Goal: Task Accomplishment & Management: Use online tool/utility

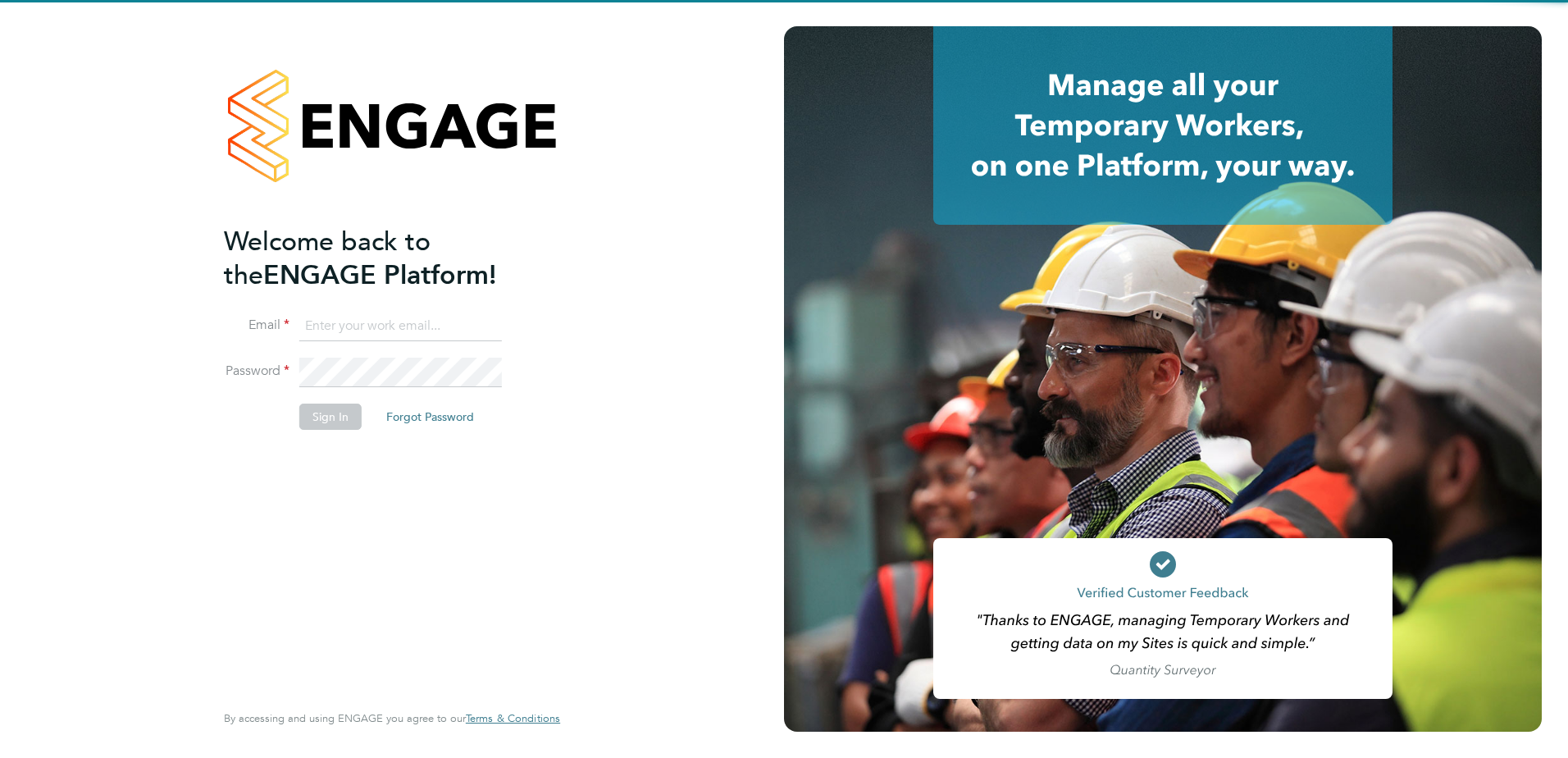
type input "[PERSON_NAME][EMAIL_ADDRESS][PERSON_NAME][DOMAIN_NAME]"
click at [318, 414] on button "Sign In" at bounding box center [330, 417] width 63 height 27
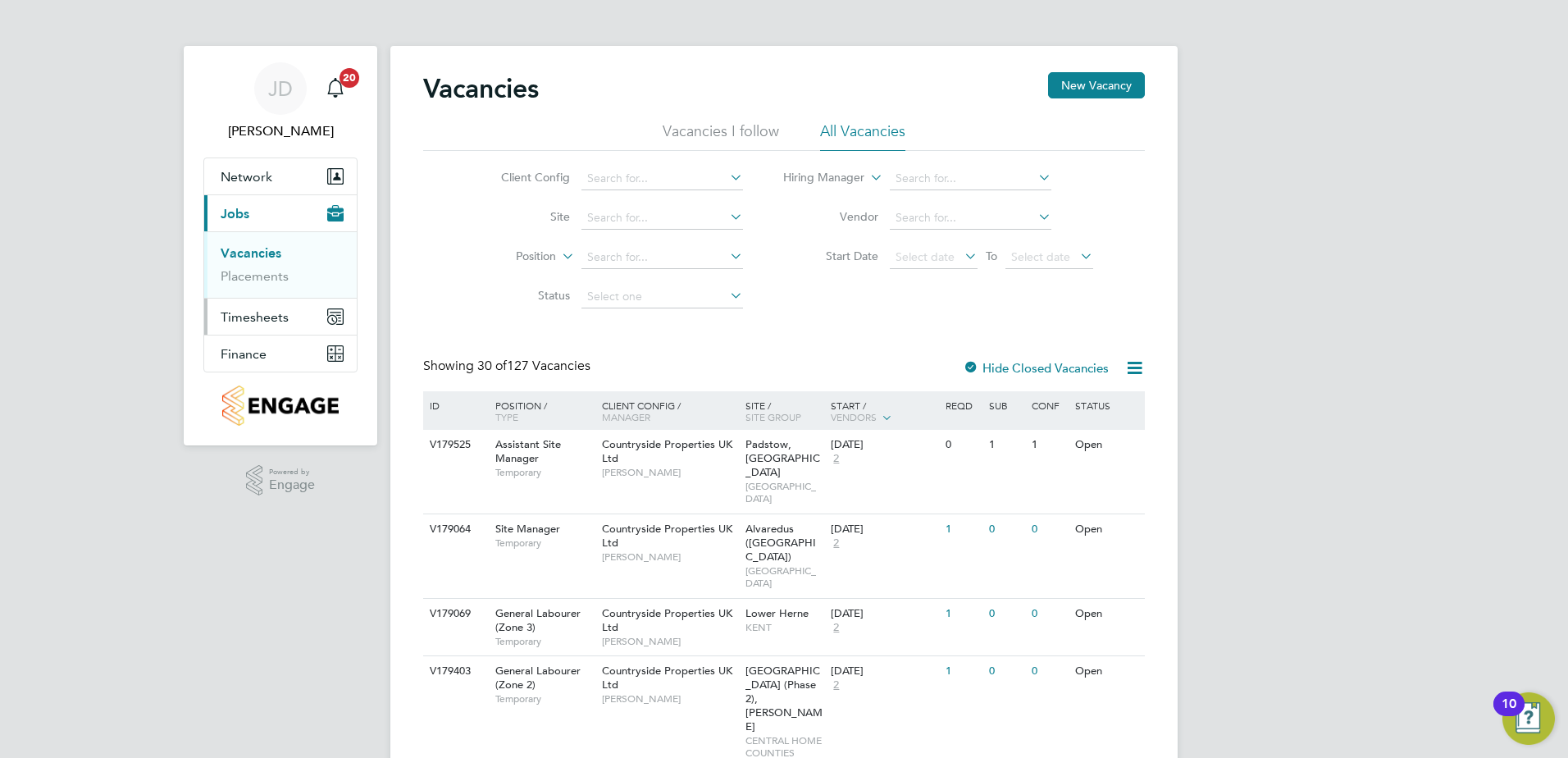
click at [250, 320] on span "Timesheets" at bounding box center [254, 317] width 68 height 15
click at [253, 356] on span "Finance" at bounding box center [243, 354] width 46 height 15
click at [253, 332] on link "Invoices & Credit Notes" at bounding box center [272, 334] width 102 height 32
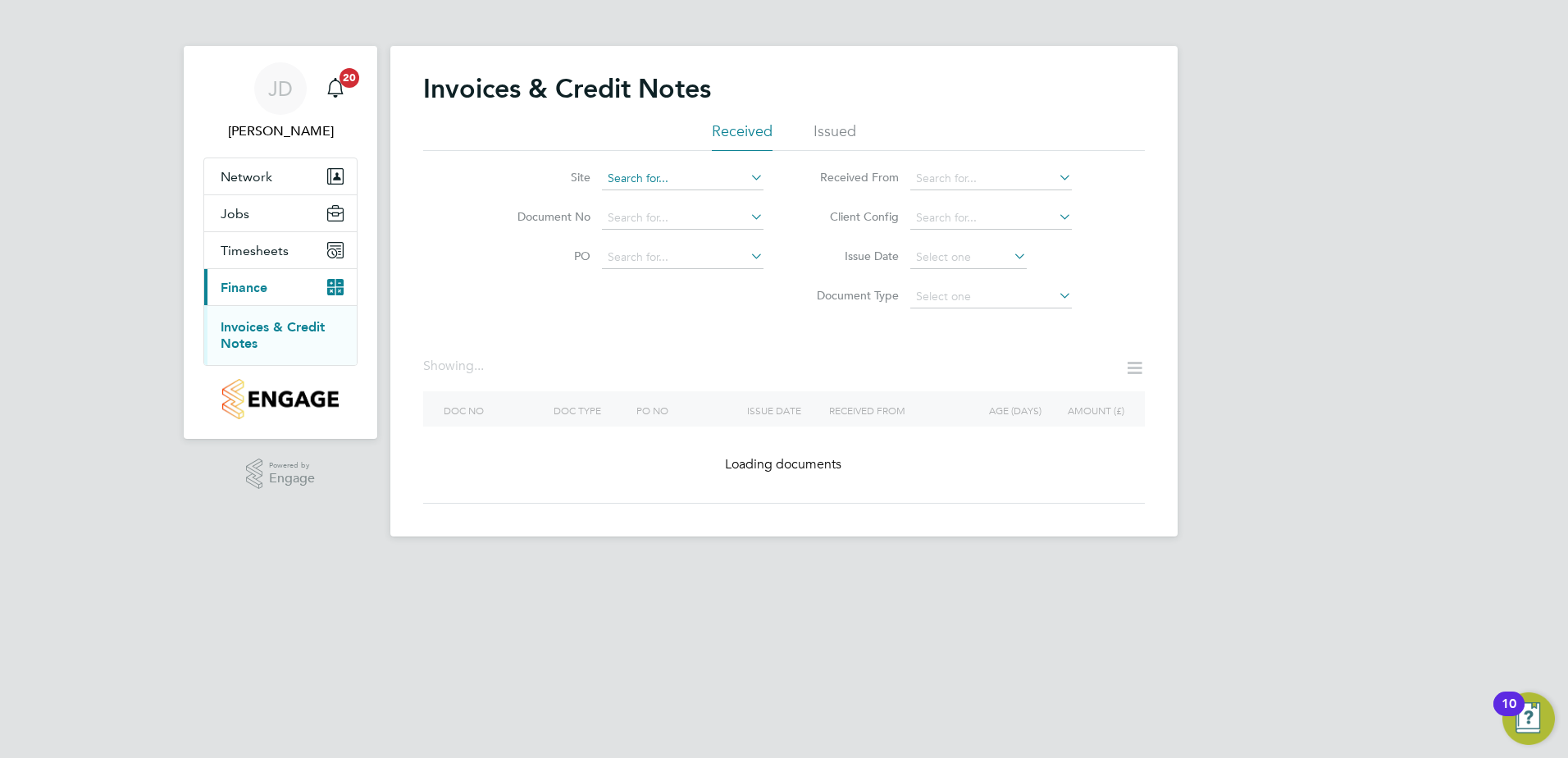
click at [639, 171] on input at bounding box center [682, 179] width 162 height 23
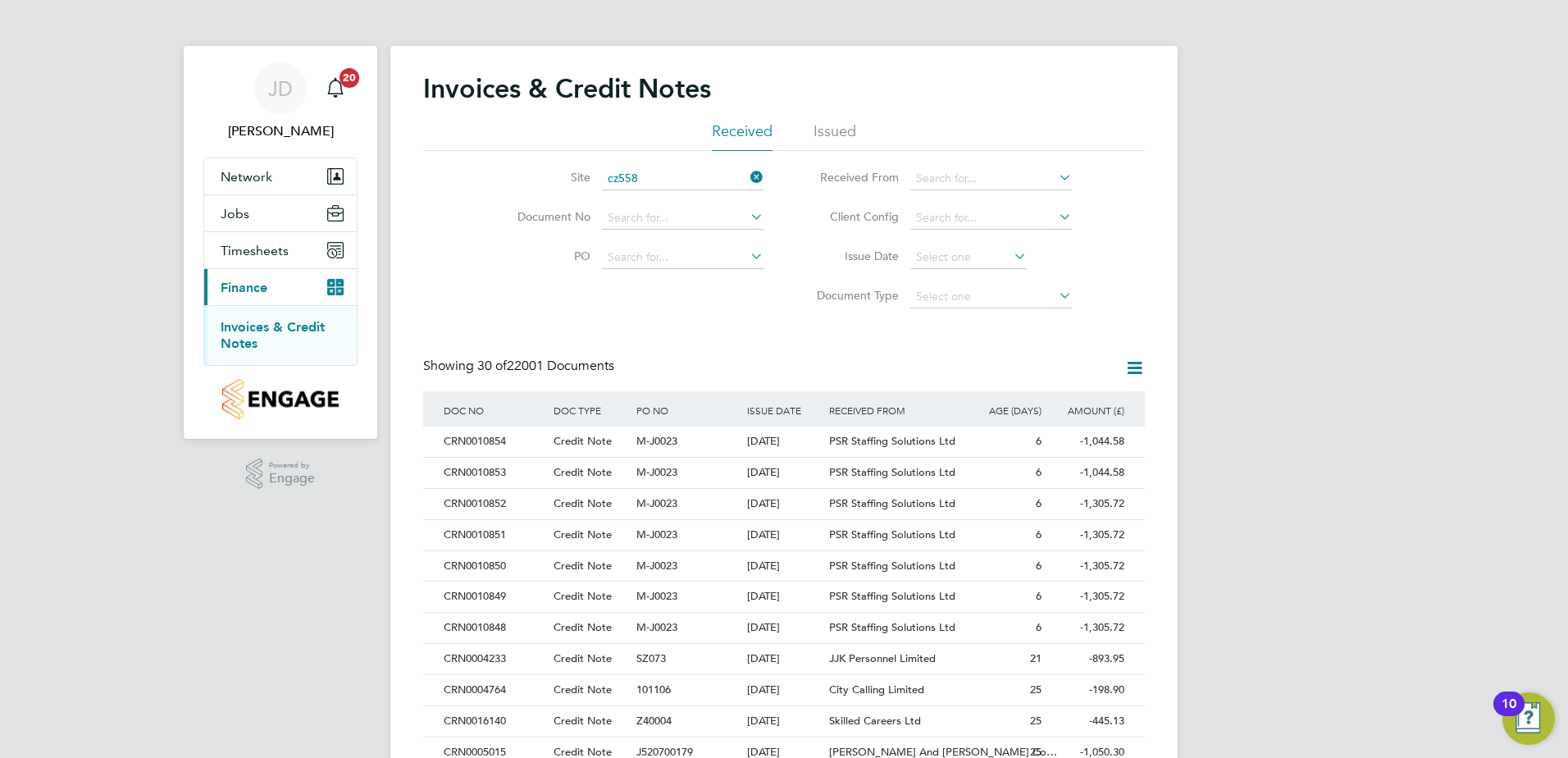
click at [641, 200] on li "Lighthorn 1 Heath" at bounding box center [683, 200] width 163 height 21
type input "Lighthorn 1 Heath"
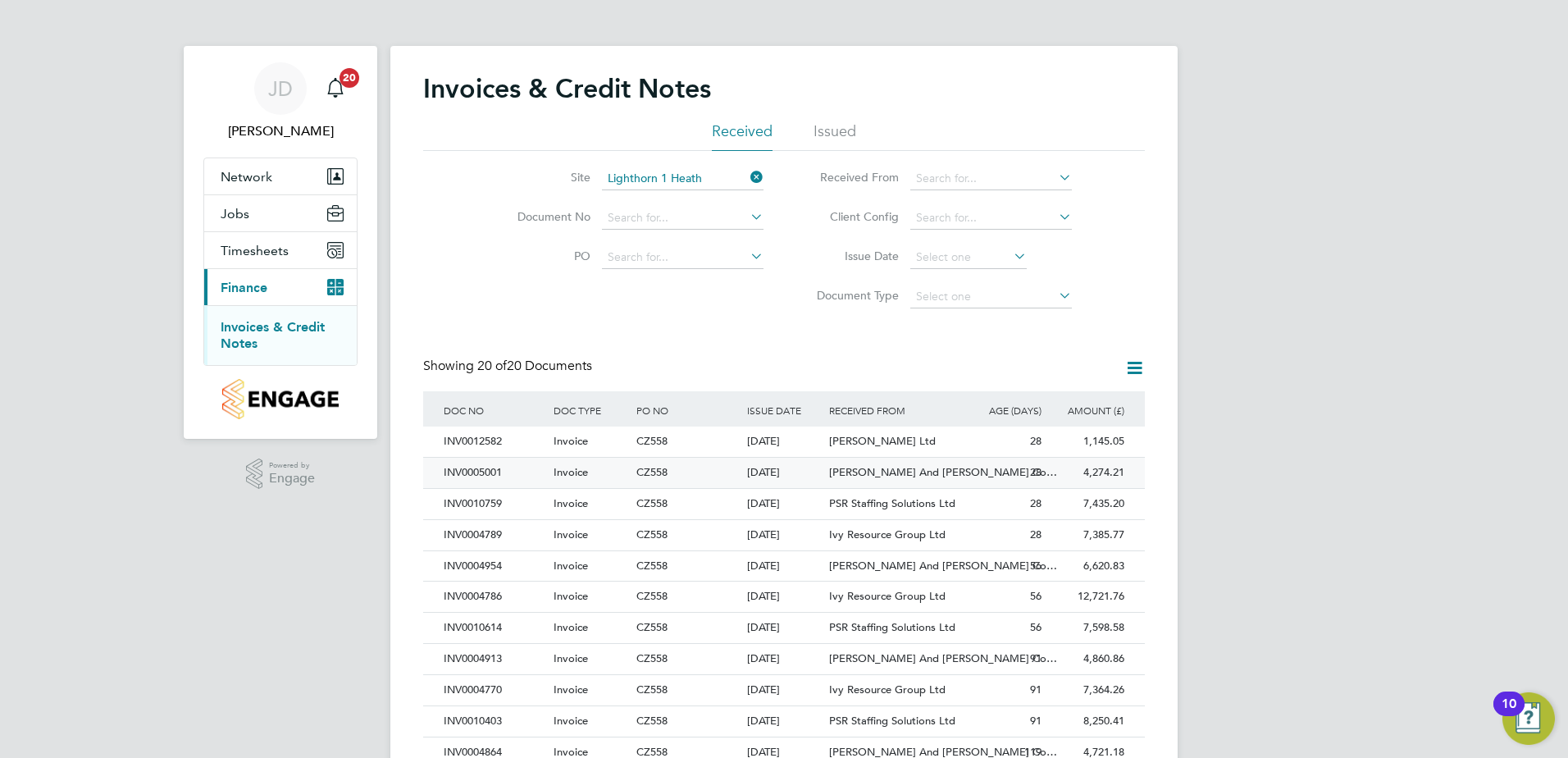
click at [1042, 469] on div "28" at bounding box center [1004, 473] width 82 height 30
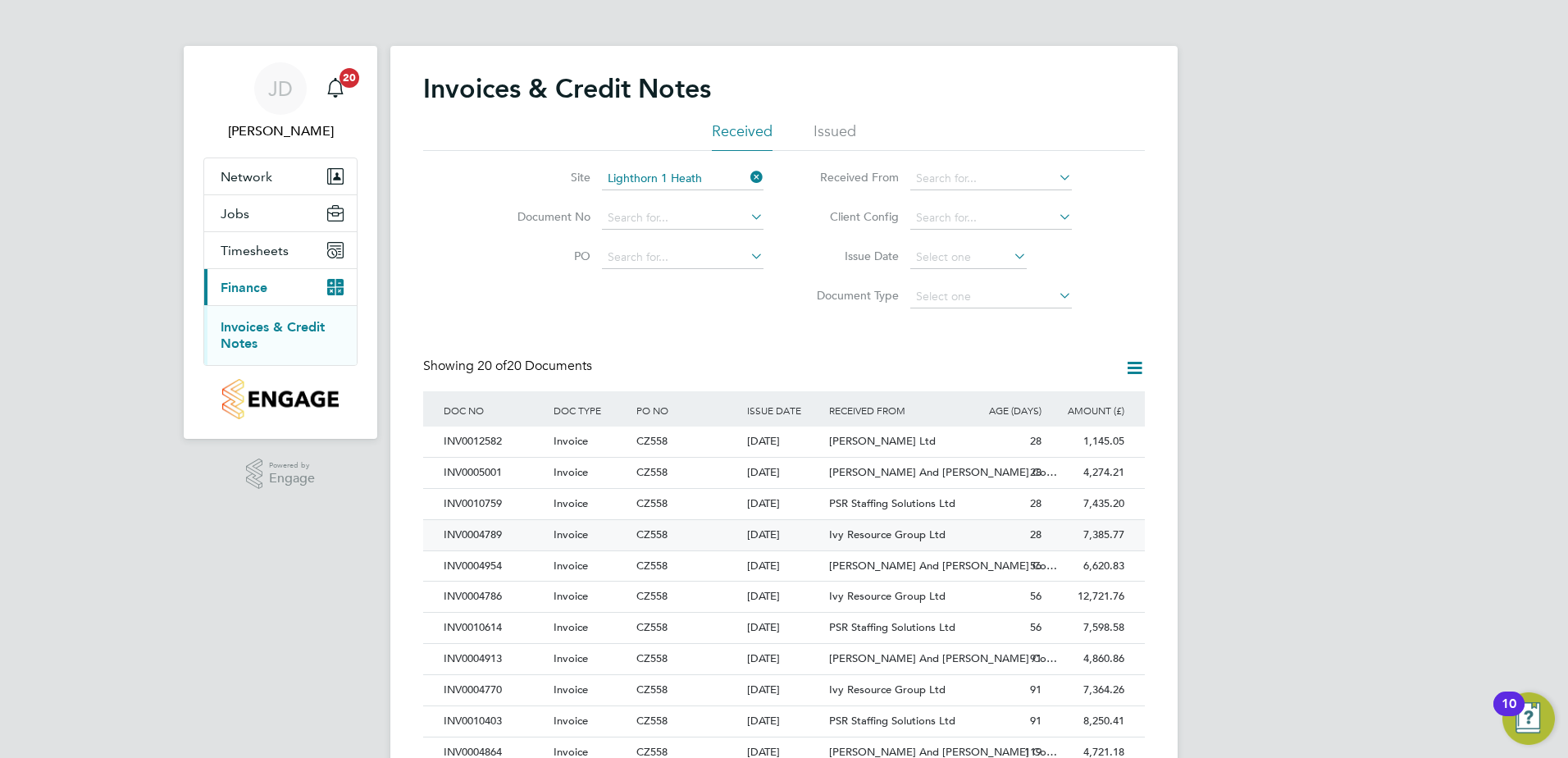
click at [867, 537] on span "Ivy Resource Group Ltd" at bounding box center [888, 535] width 117 height 14
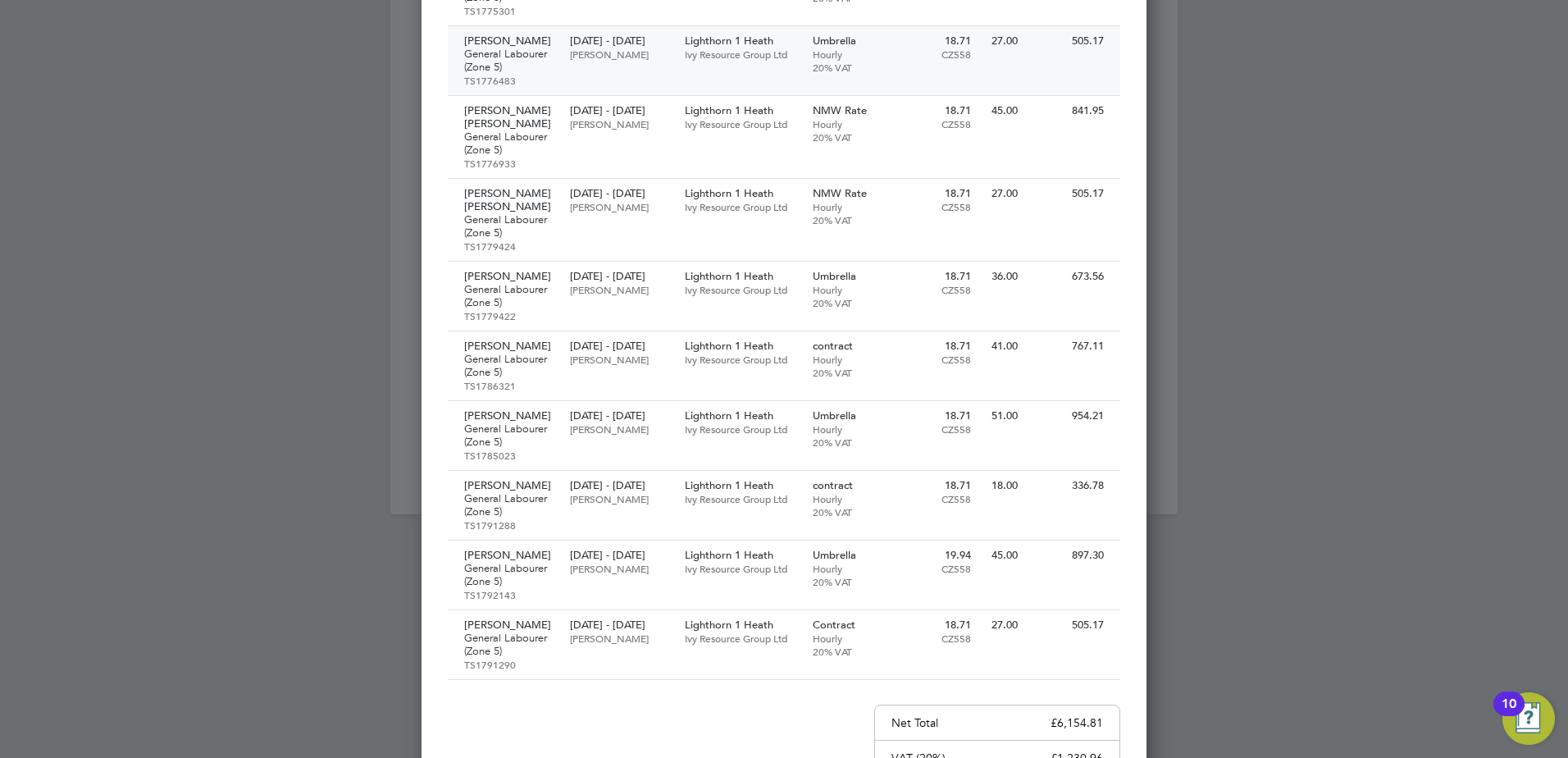
scroll to position [656, 0]
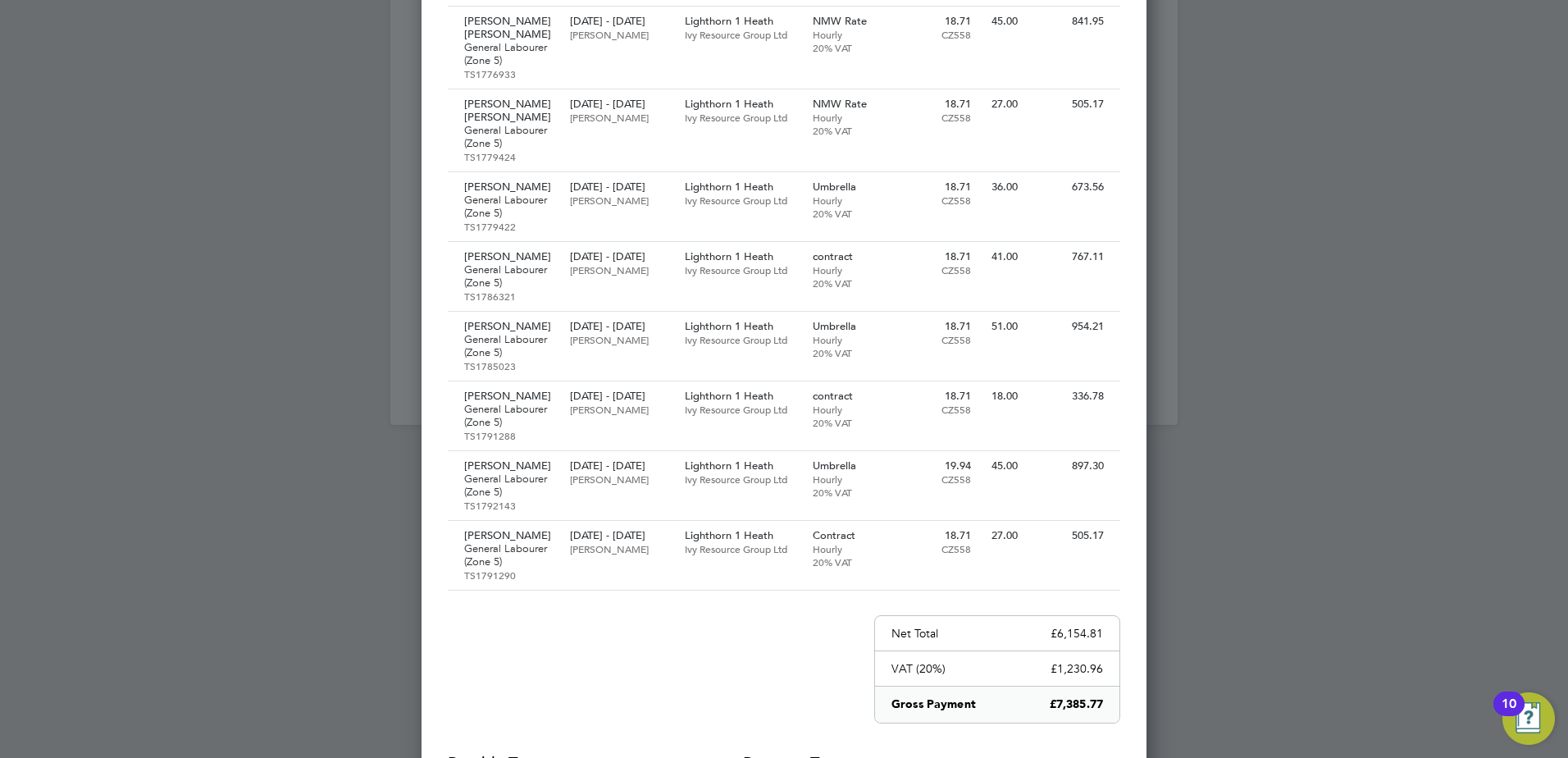
click at [290, 172] on div at bounding box center [784, 379] width 1568 height 758
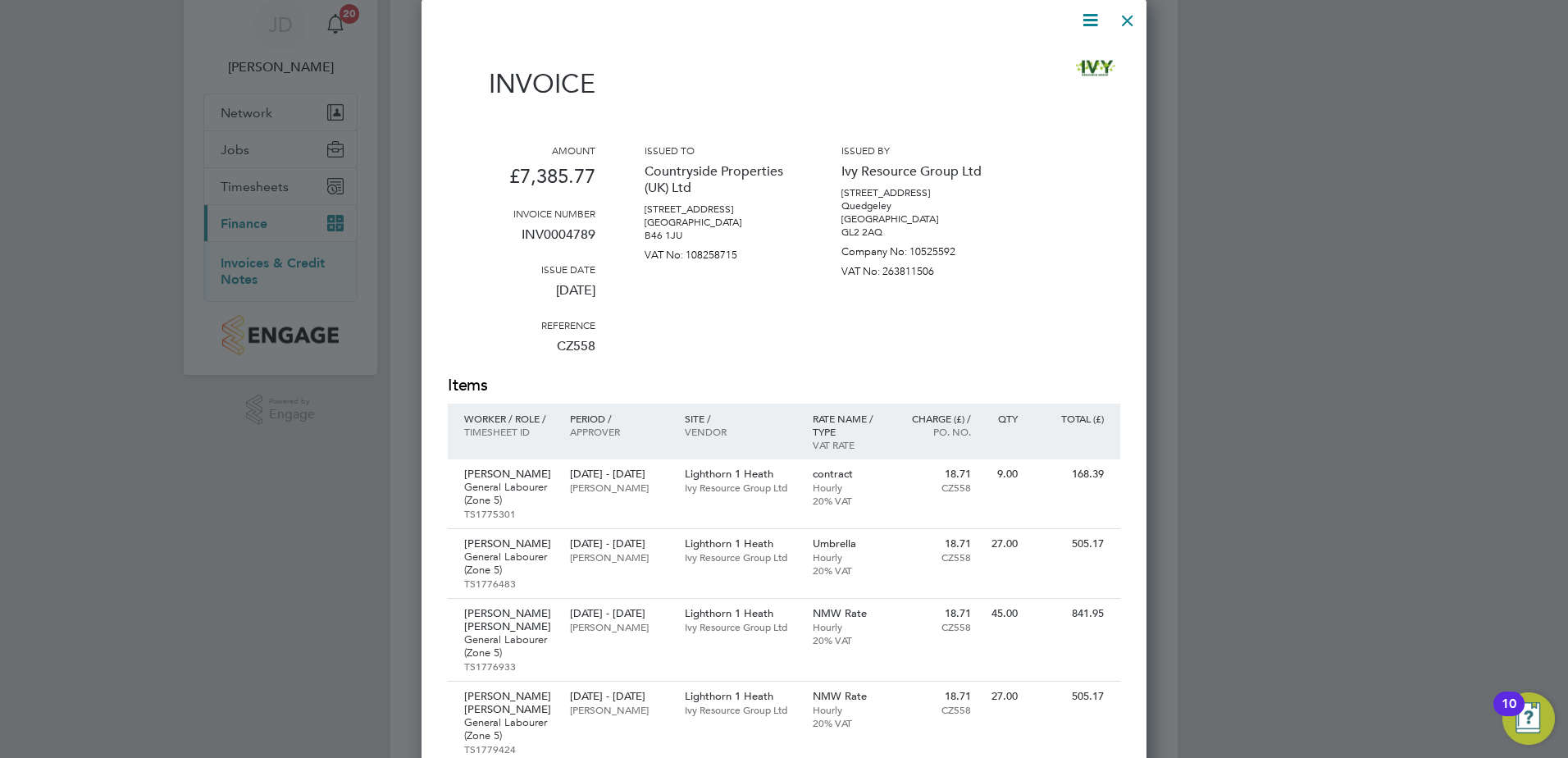
scroll to position [0, 0]
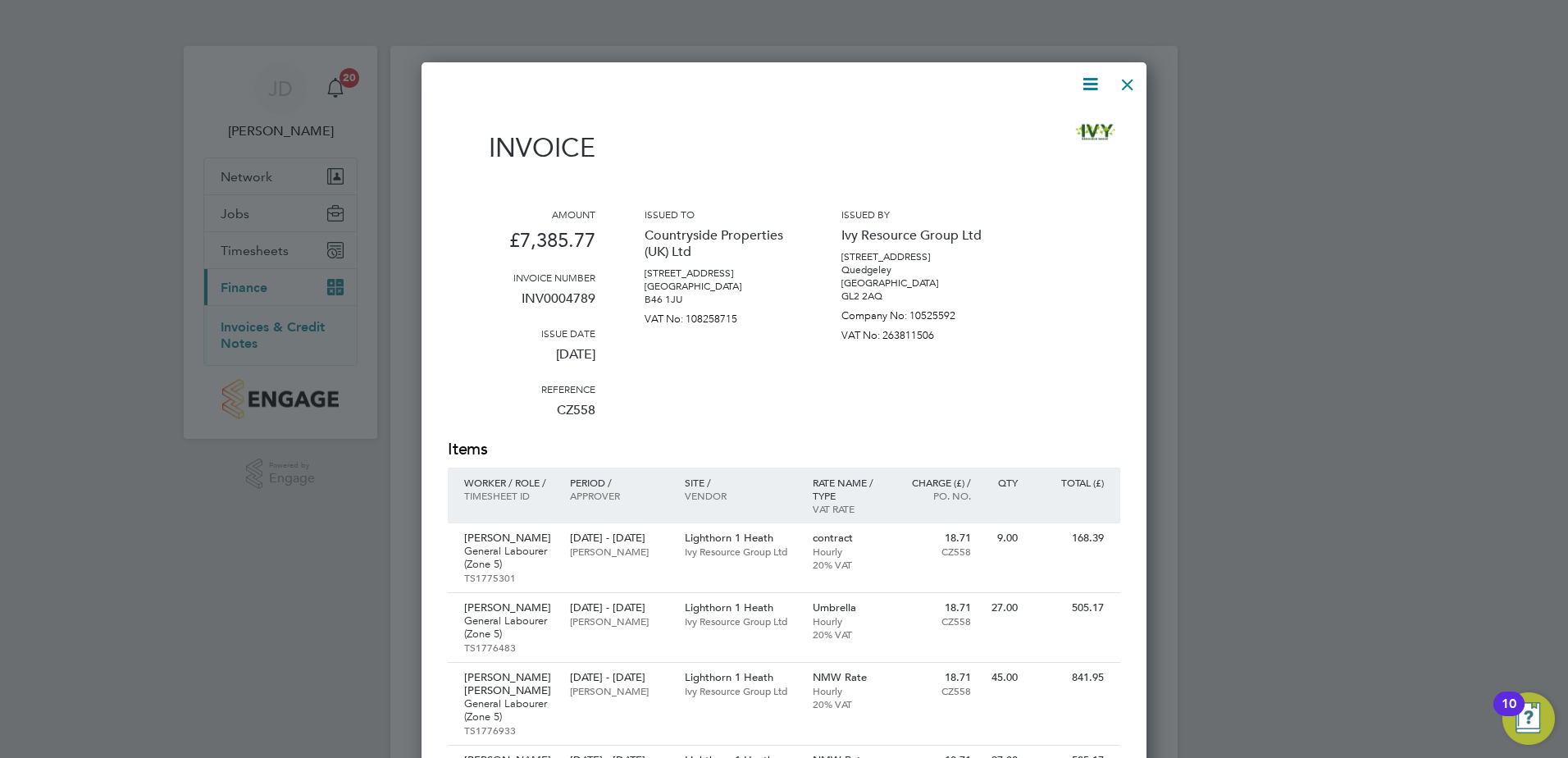
click at [1131, 94] on div at bounding box center [1127, 80] width 29 height 29
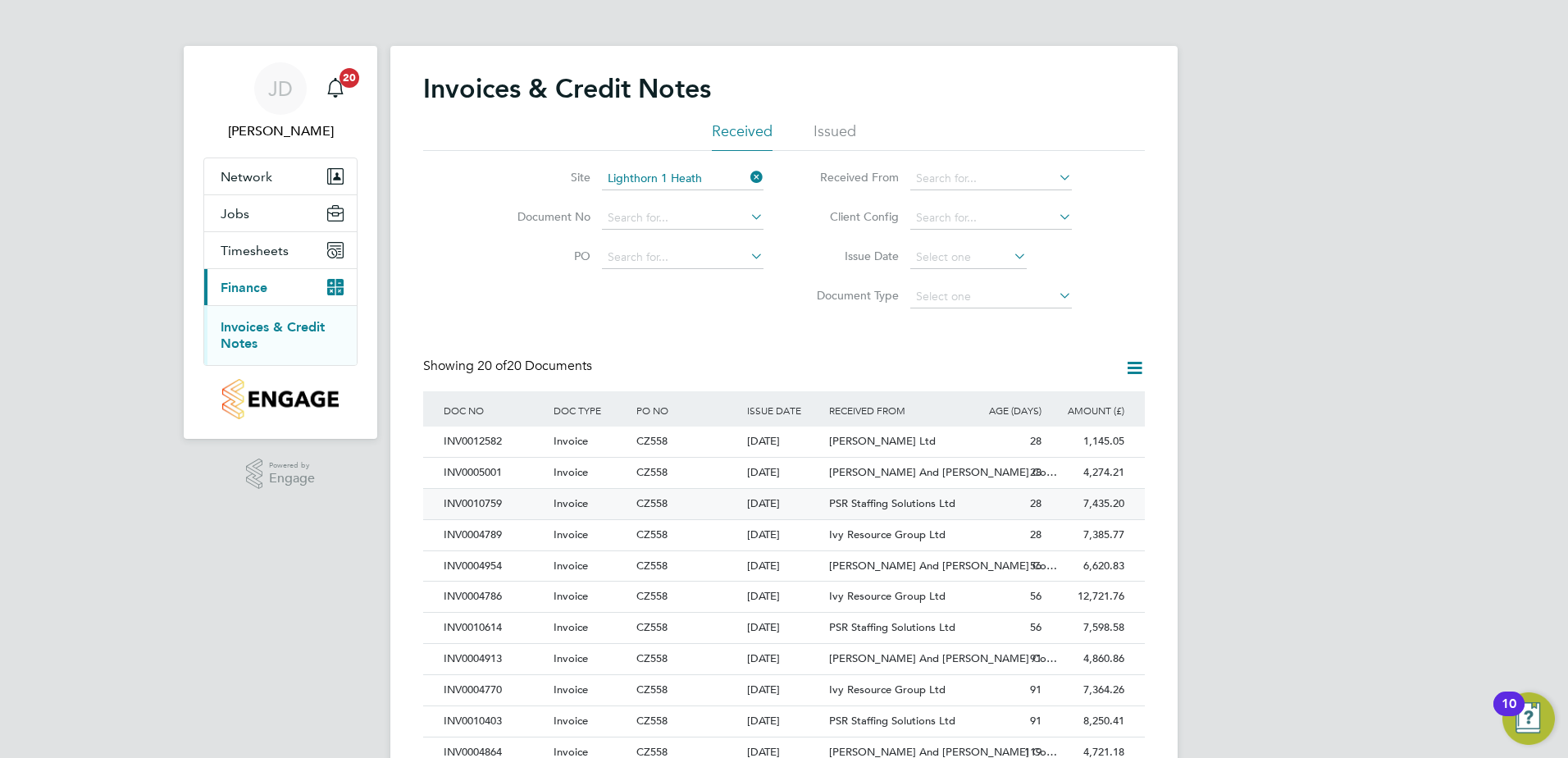
click at [888, 506] on span "PSR Staffing Solutions Ltd" at bounding box center [892, 503] width 126 height 14
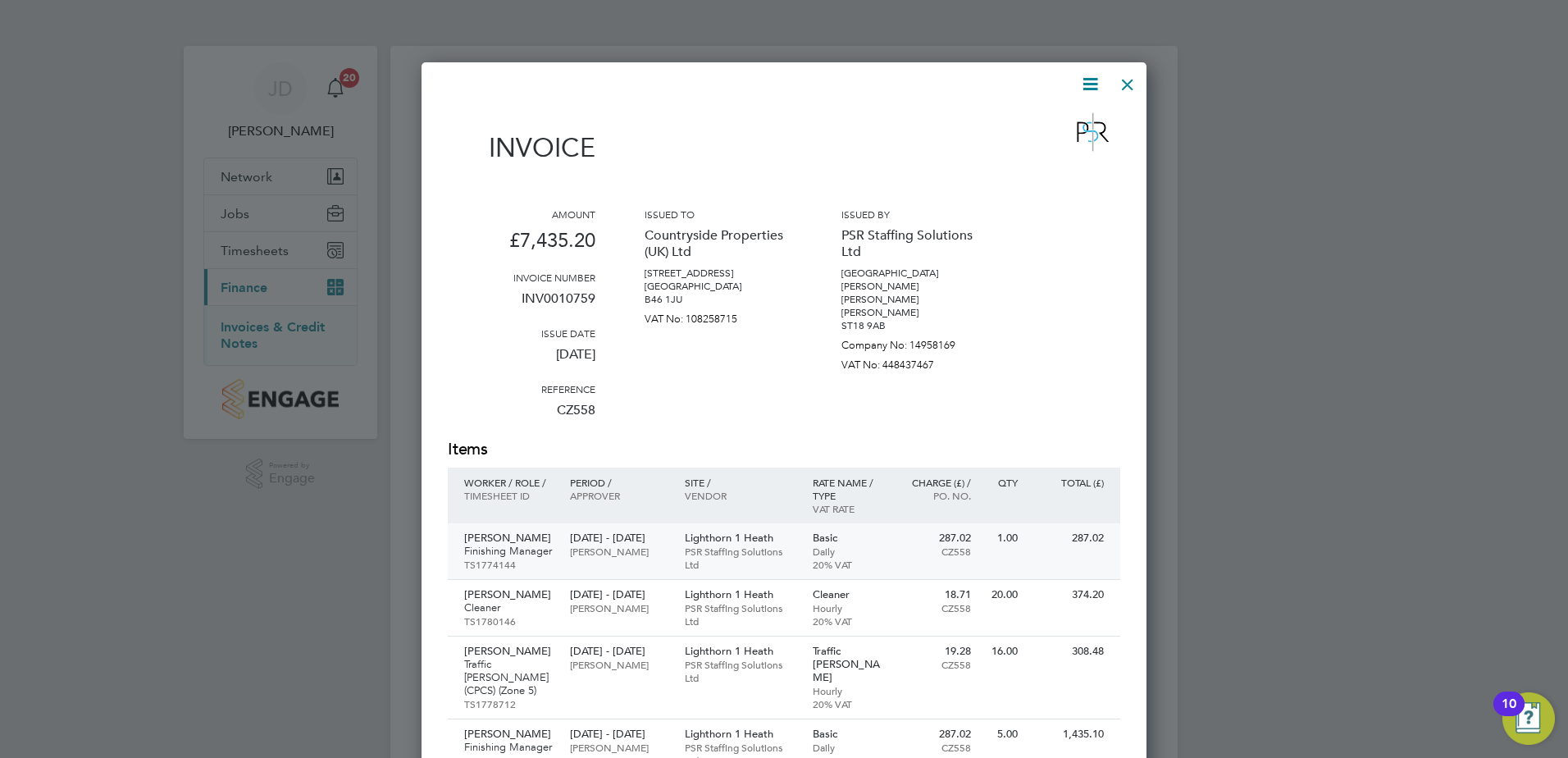
scroll to position [82, 0]
